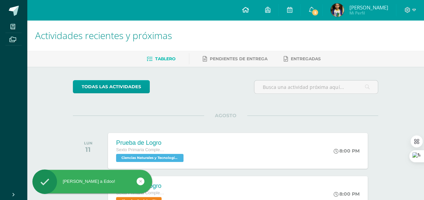
click at [248, 10] on icon at bounding box center [245, 10] width 7 height 6
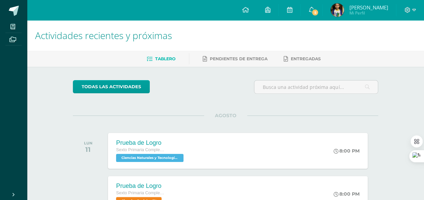
click at [344, 13] on img at bounding box center [336, 9] width 13 height 13
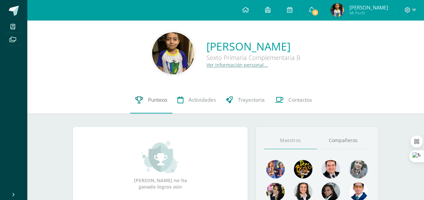
click at [159, 99] on span "Punteos" at bounding box center [157, 99] width 19 height 7
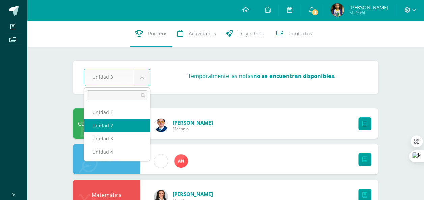
select select "Unidad 2"
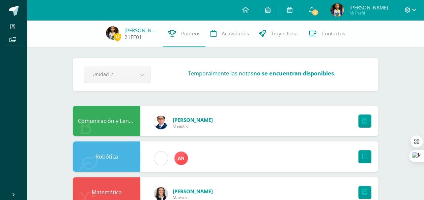
click at [117, 37] on span "12" at bounding box center [117, 37] width 7 height 8
click at [130, 33] on link "Fabián Mejía" at bounding box center [141, 30] width 34 height 7
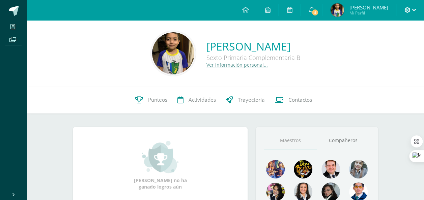
click at [411, 12] on span at bounding box center [409, 9] width 11 height 7
click at [390, 46] on span "Cerrar sesión" at bounding box center [392, 46] width 30 height 6
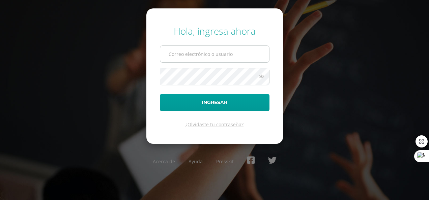
type input "[EMAIL_ADDRESS][DOMAIN_NAME]"
click at [235, 56] on input "amejiadb25@gmail.com" at bounding box center [214, 54] width 109 height 17
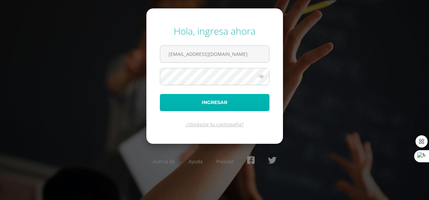
click at [223, 102] on button "Ingresar" at bounding box center [215, 102] width 110 height 17
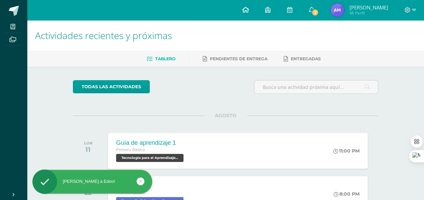
click at [248, 9] on icon at bounding box center [245, 10] width 7 height 6
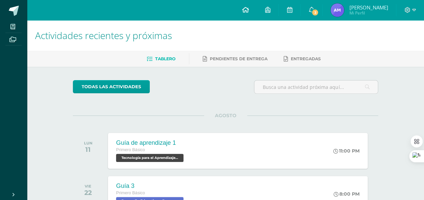
click at [248, 9] on icon at bounding box center [245, 10] width 7 height 6
click at [314, 9] on icon at bounding box center [310, 10] width 5 height 6
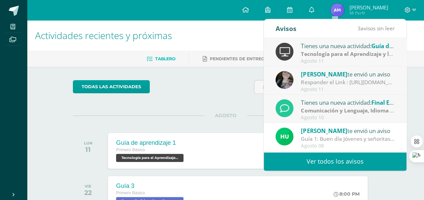
click at [327, 131] on span "[PERSON_NAME]" at bounding box center [324, 131] width 46 height 8
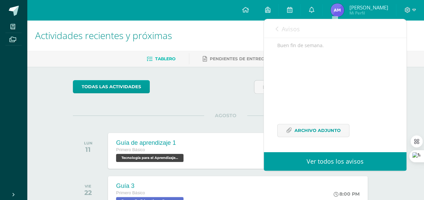
scroll to position [142, 0]
click at [322, 130] on span "Archivo Adjunto" at bounding box center [317, 130] width 46 height 12
click at [230, 19] on div "Configuración Cerrar sesión Adrián Mi Perfil 3 0 Mis accesos directos Aprende a…" at bounding box center [225, 10] width 397 height 20
